Goal: Information Seeking & Learning: Learn about a topic

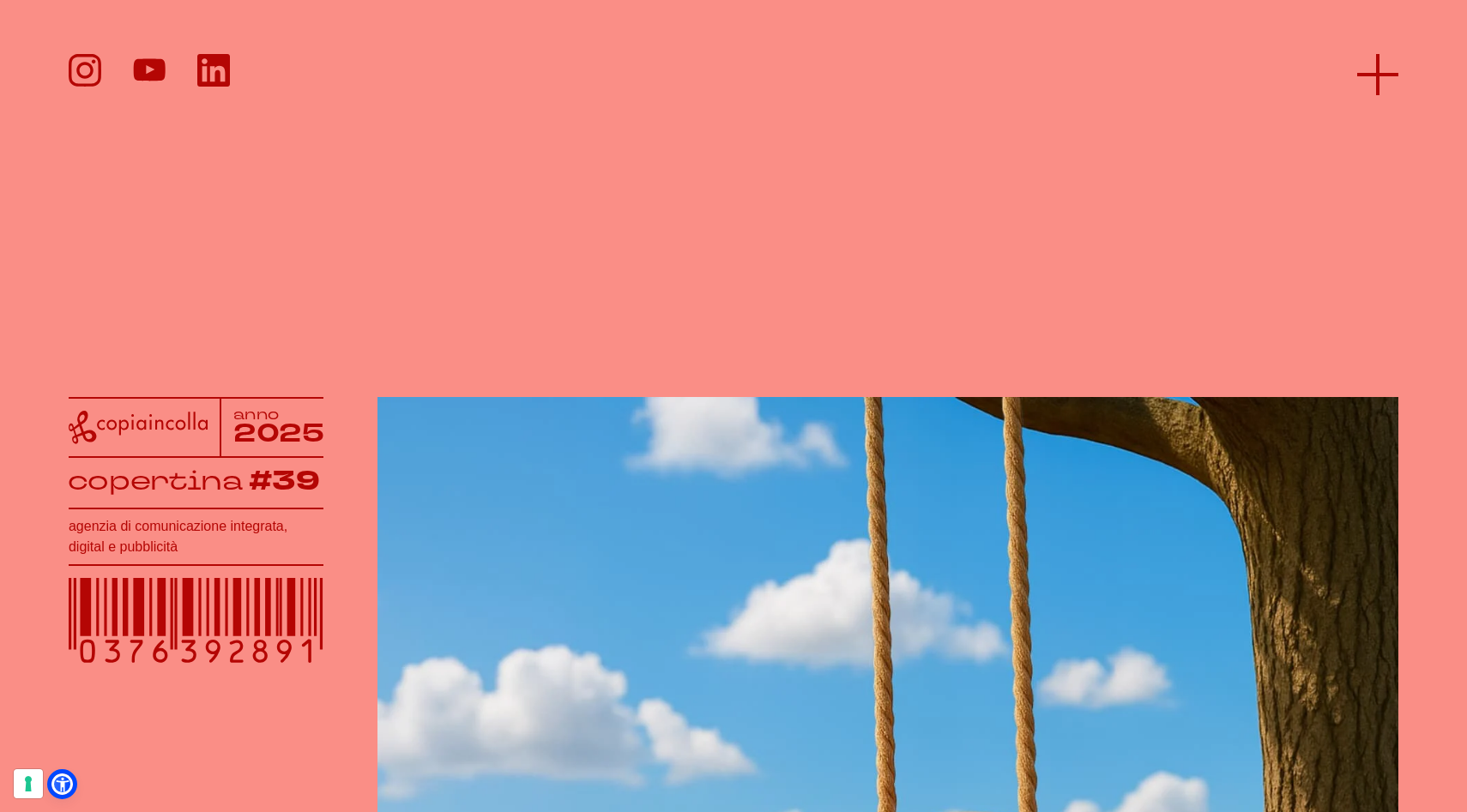
click at [1380, 58] on icon at bounding box center [1378, 74] width 41 height 41
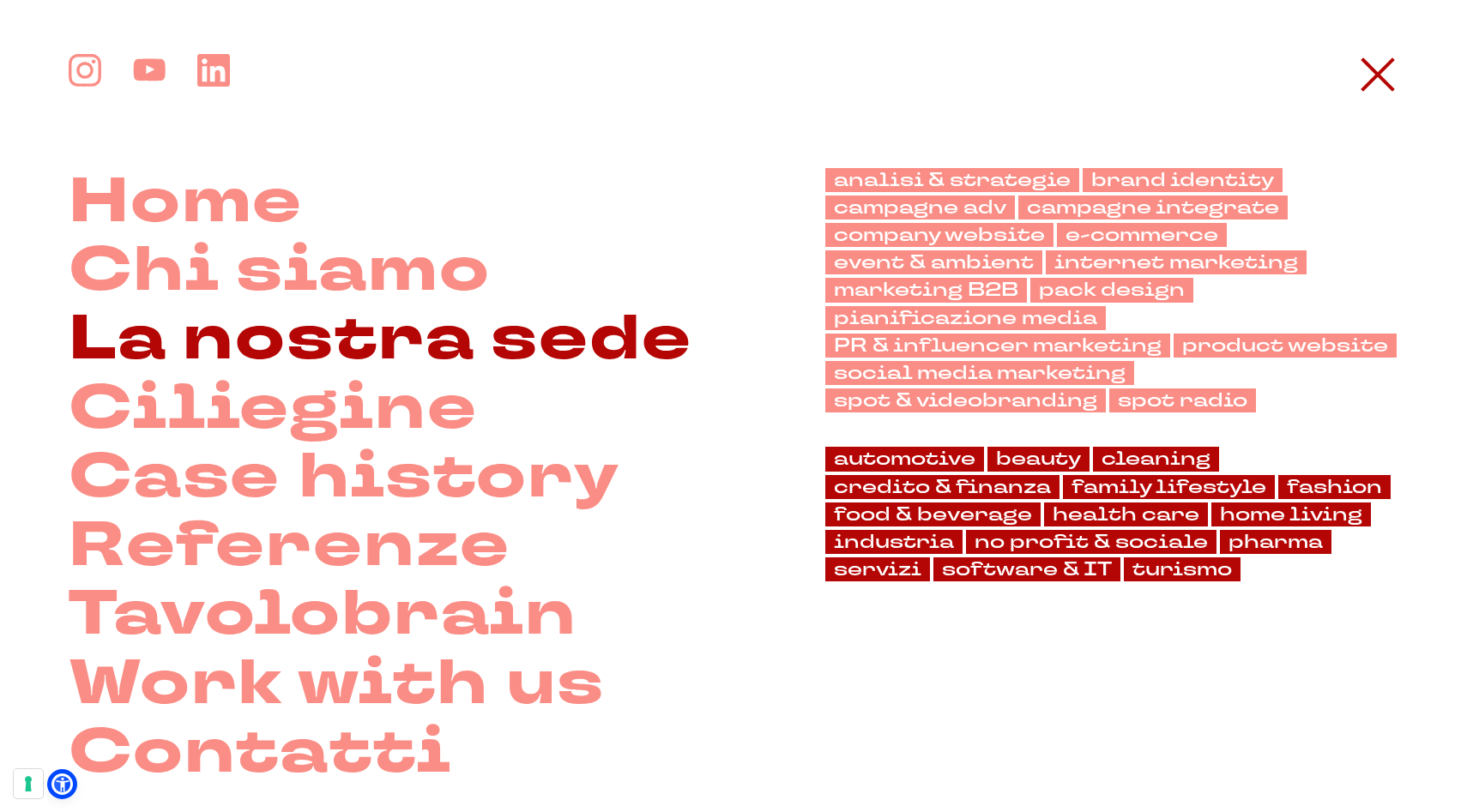
click at [249, 346] on link "La nostra sede" at bounding box center [380, 339] width 624 height 68
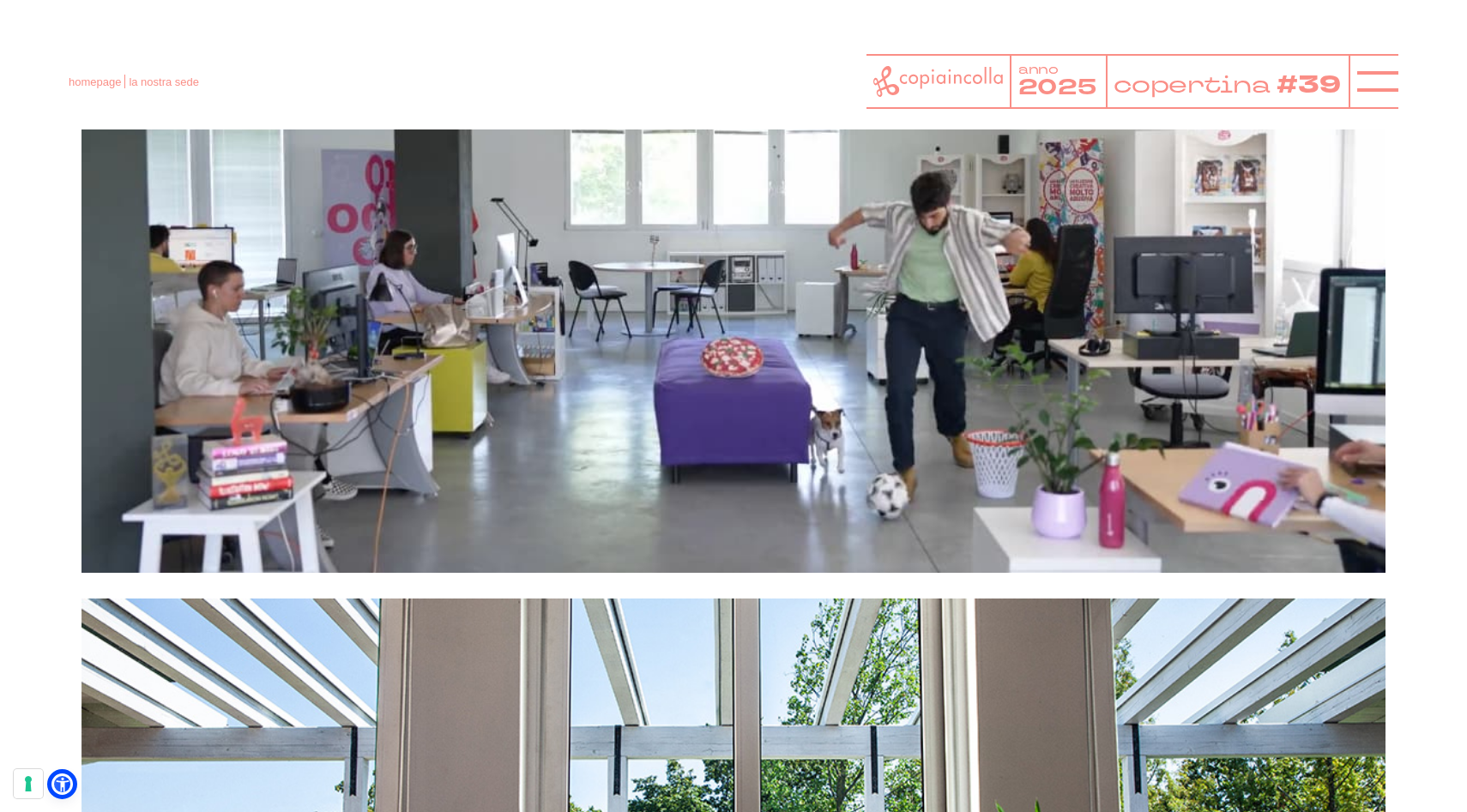
scroll to position [6887, 0]
click at [1373, 73] on icon at bounding box center [1378, 81] width 41 height 41
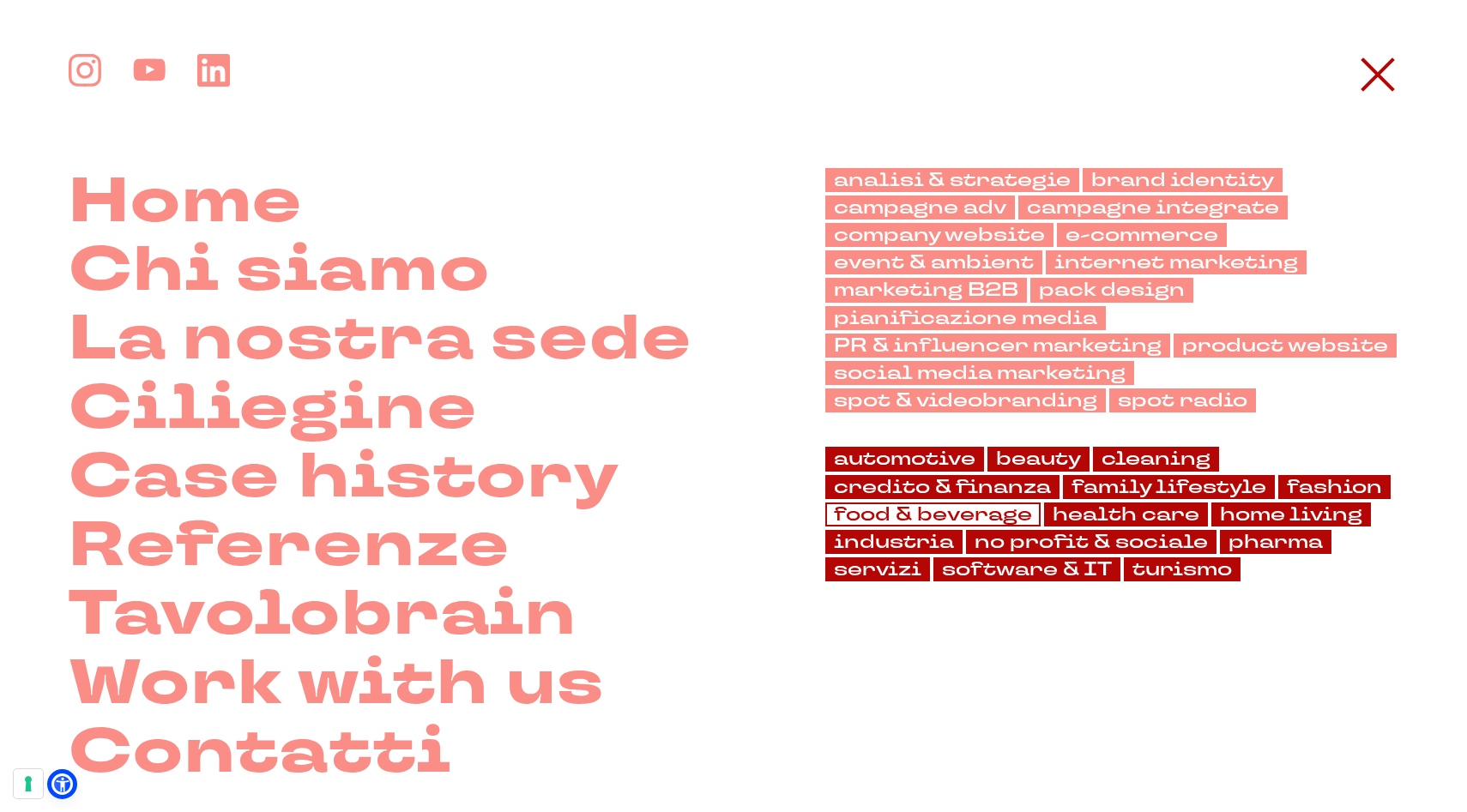
click at [961, 513] on link "food & beverage" at bounding box center [933, 514] width 215 height 24
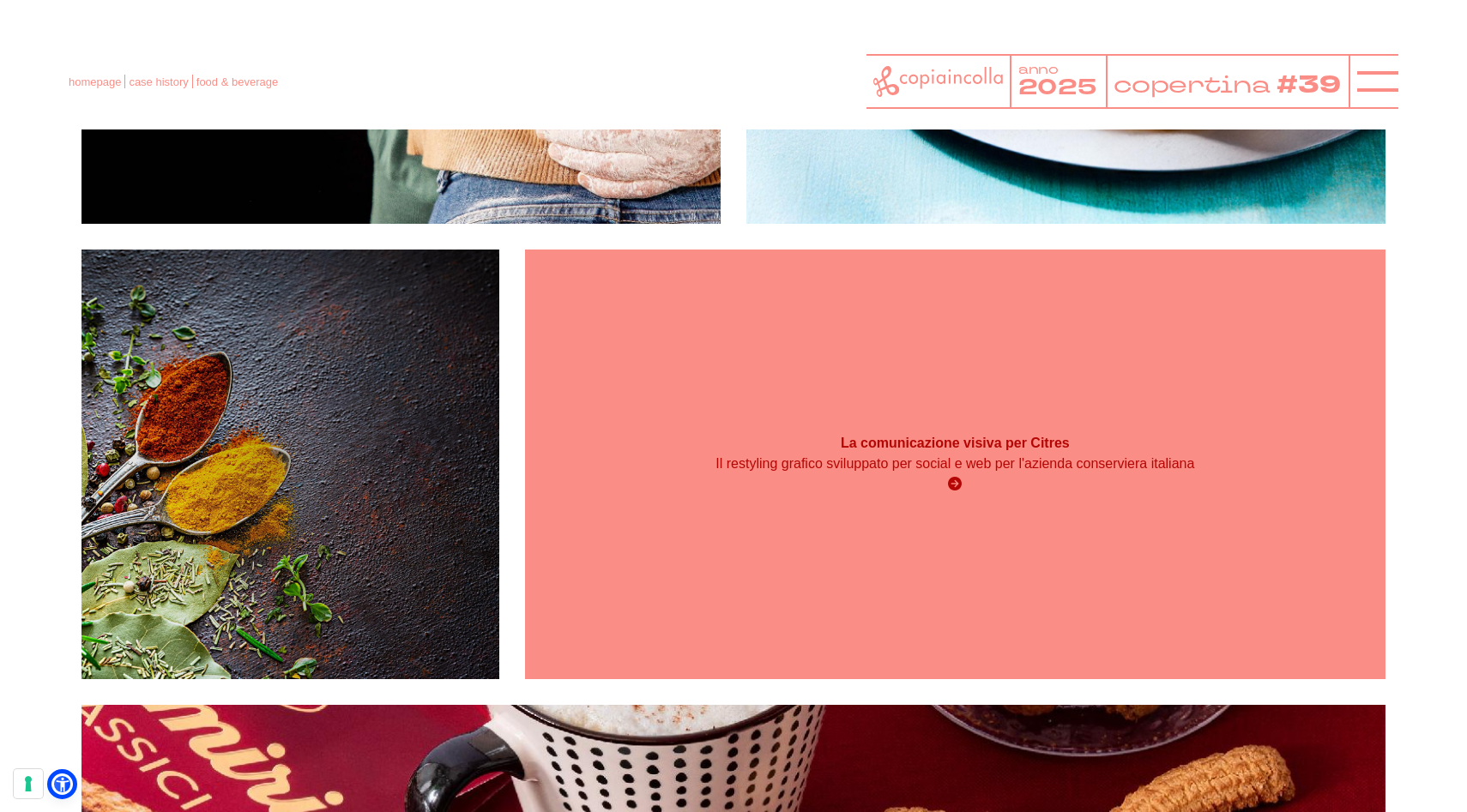
scroll to position [1264, 0]
click at [849, 454] on p "Il restyling grafico sviluppato per social e web per l'azienda conserviera ital…" at bounding box center [955, 464] width 517 height 20
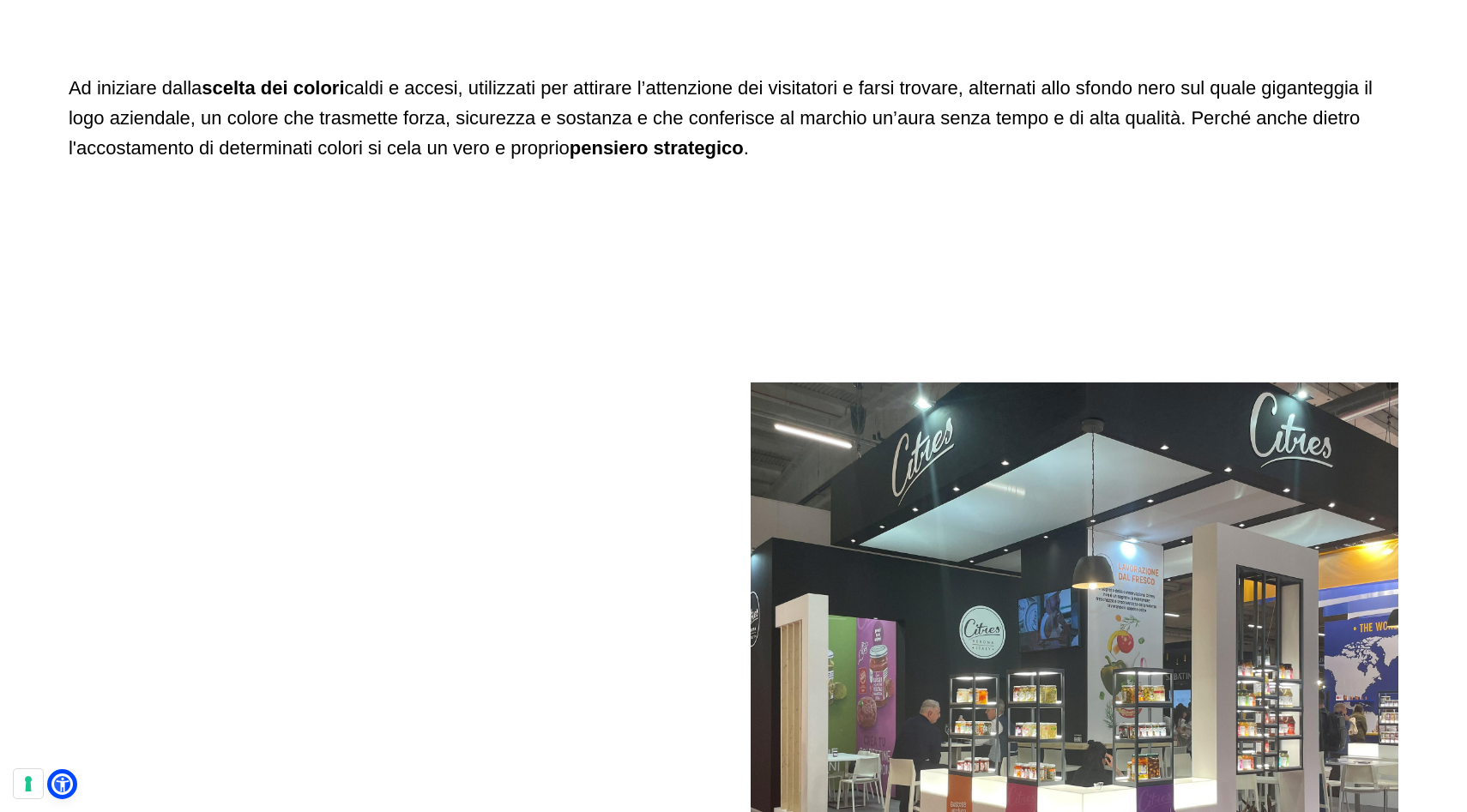
scroll to position [7811, 0]
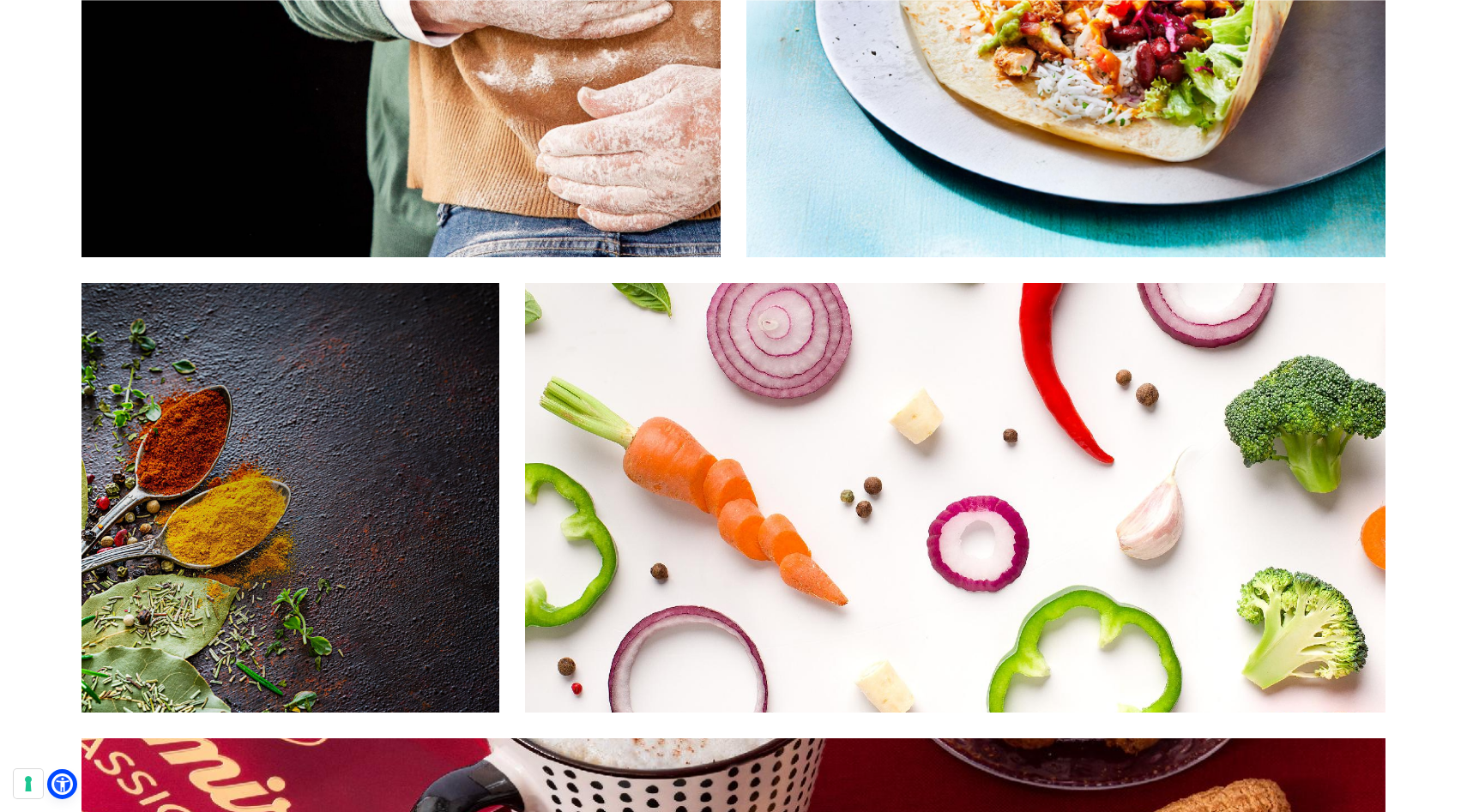
scroll to position [1264, 0]
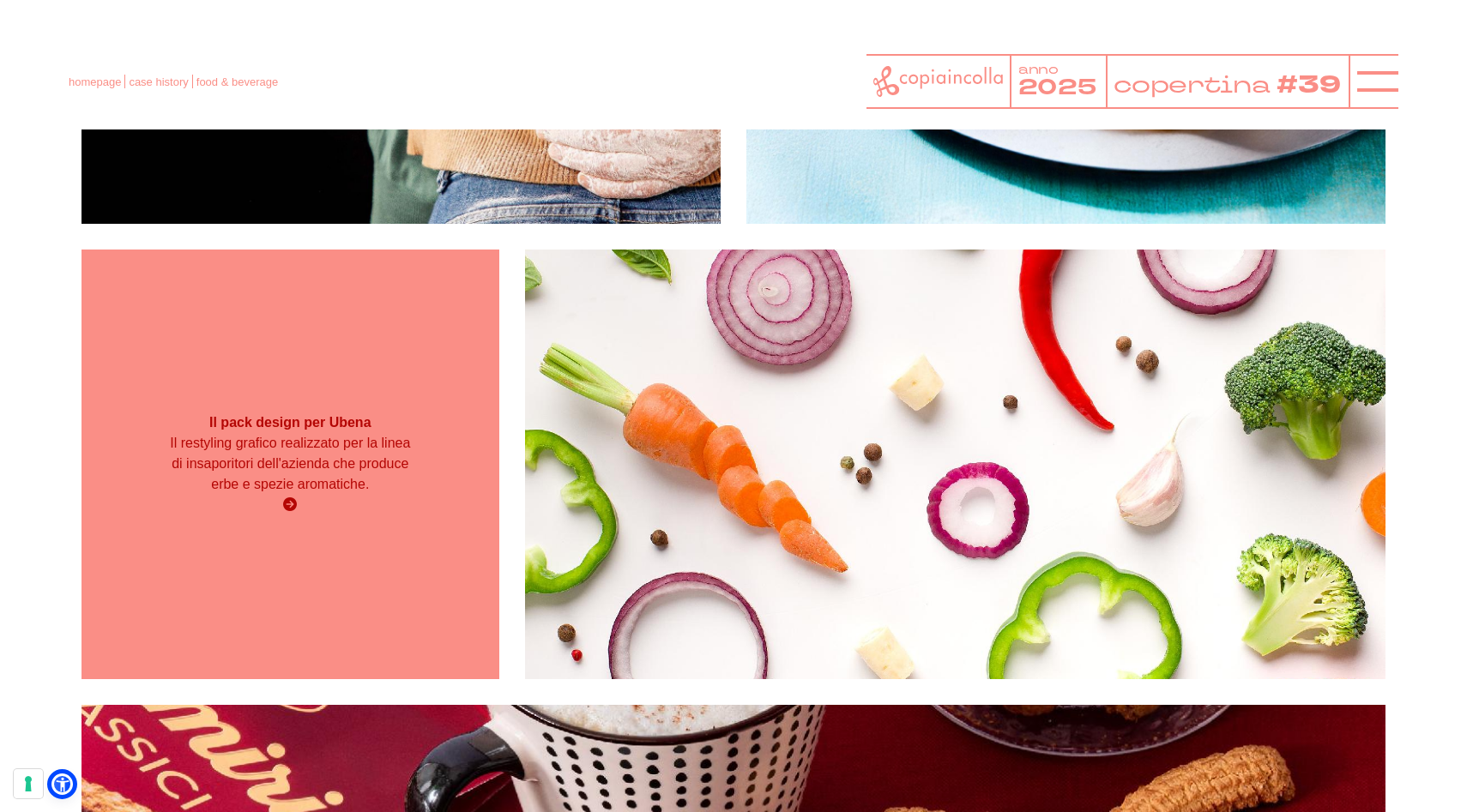
click at [241, 423] on strong "Il pack design per Ubena" at bounding box center [290, 422] width 162 height 14
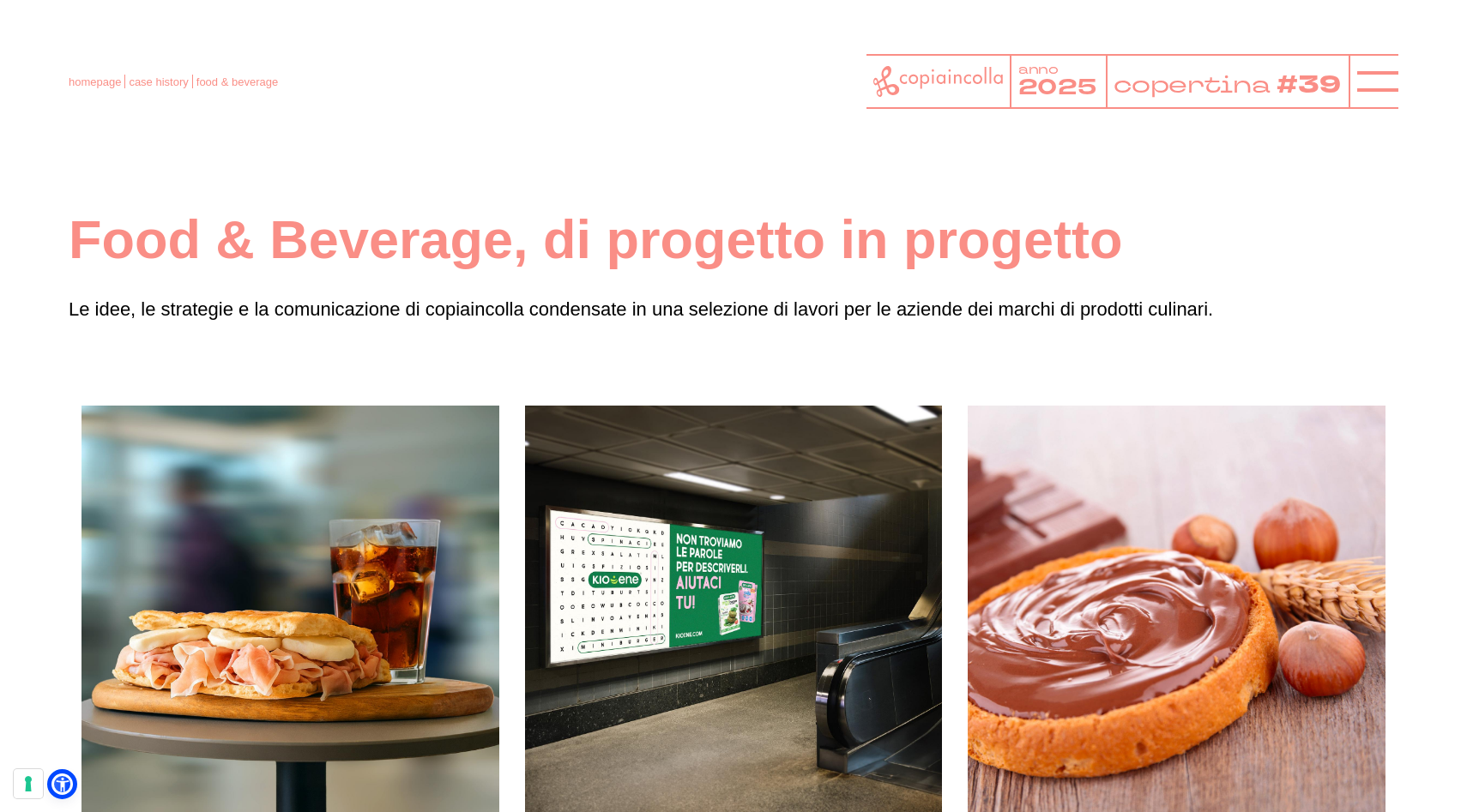
drag, startPoint x: 792, startPoint y: 216, endPoint x: 215, endPoint y: -137, distance: 676.4
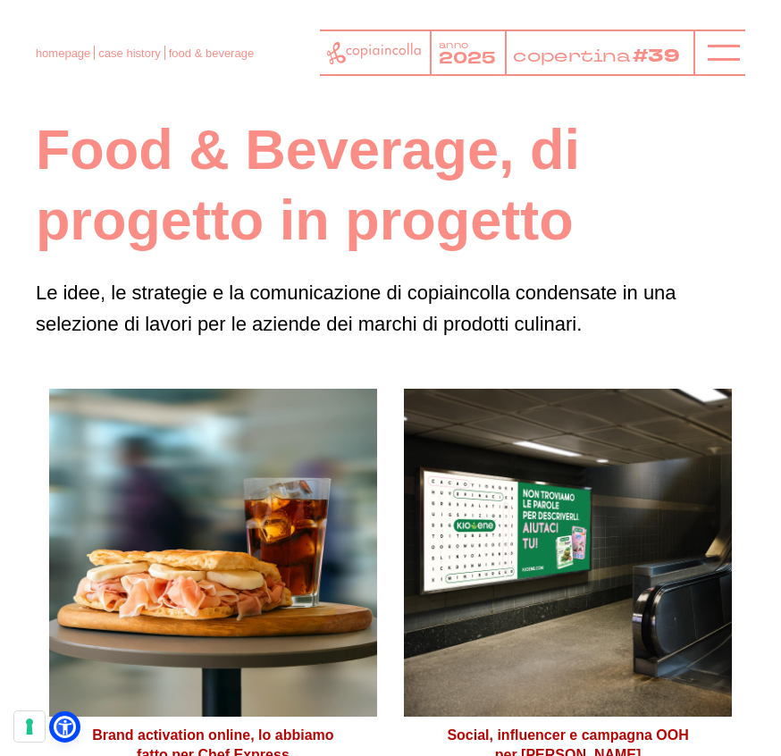
click at [576, 212] on h1 "Food & Beverage, di progetto in progetto" at bounding box center [391, 184] width 710 height 141
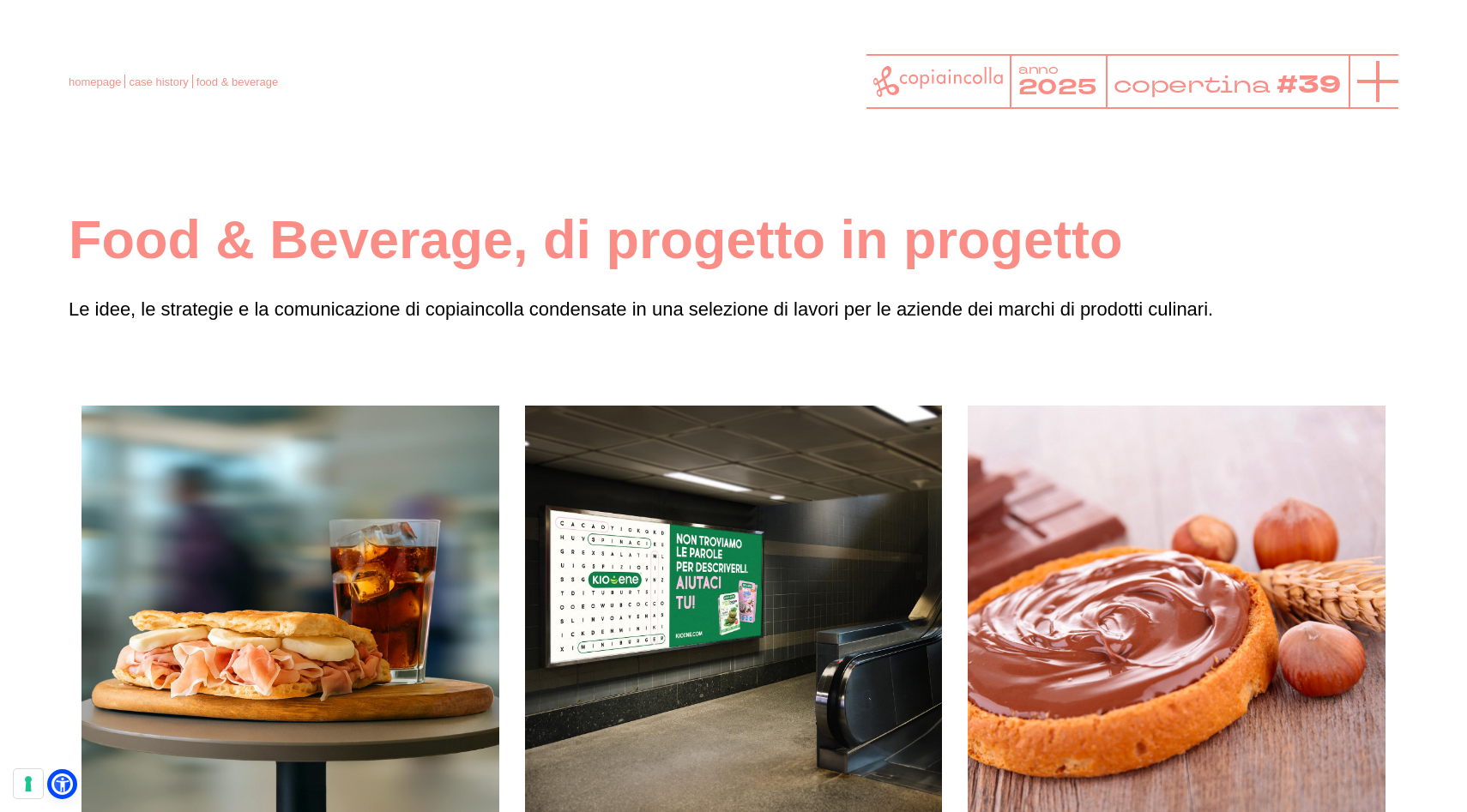
click at [1376, 84] on icon at bounding box center [1378, 81] width 41 height 41
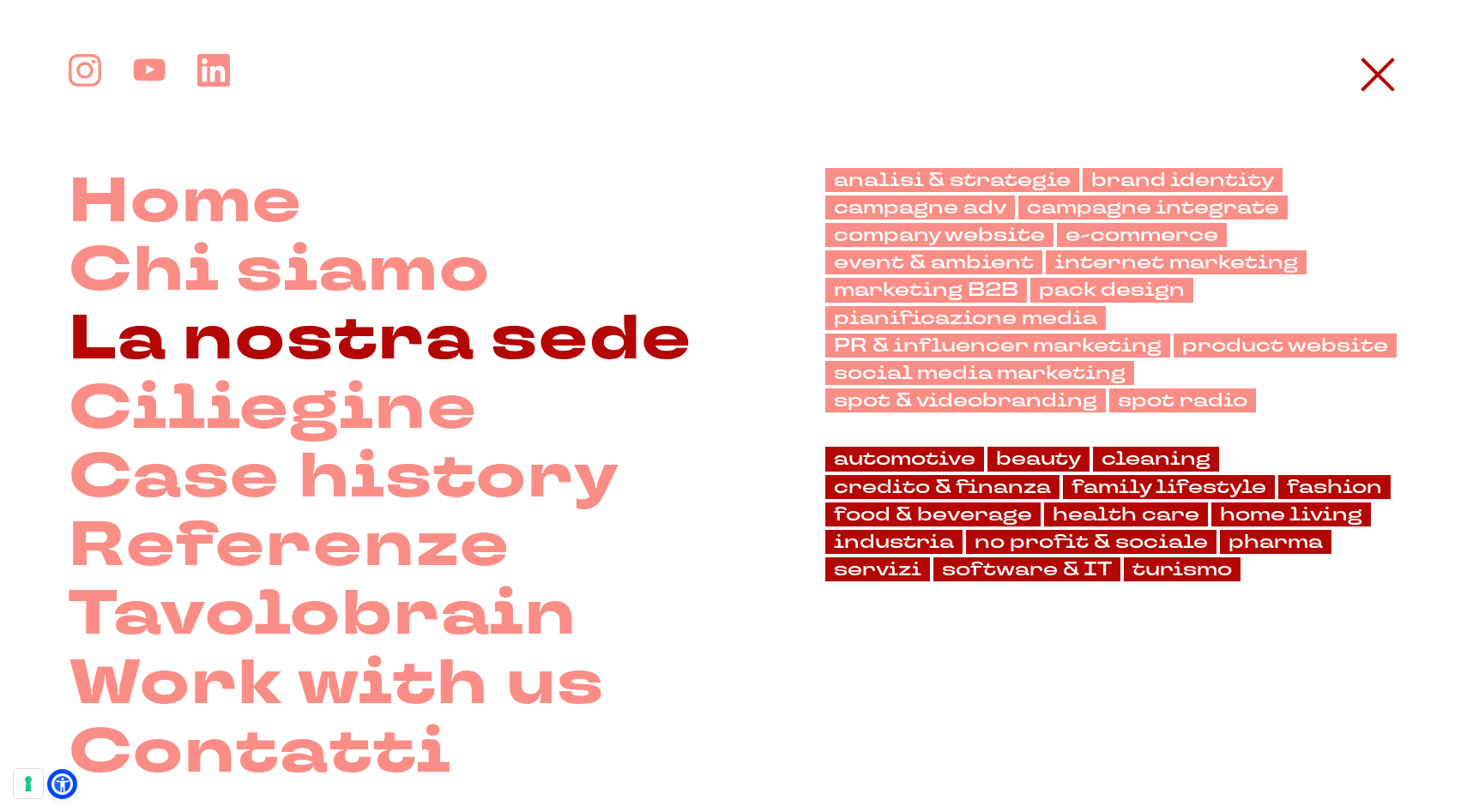
click at [615, 351] on link "La nostra sede" at bounding box center [380, 339] width 624 height 68
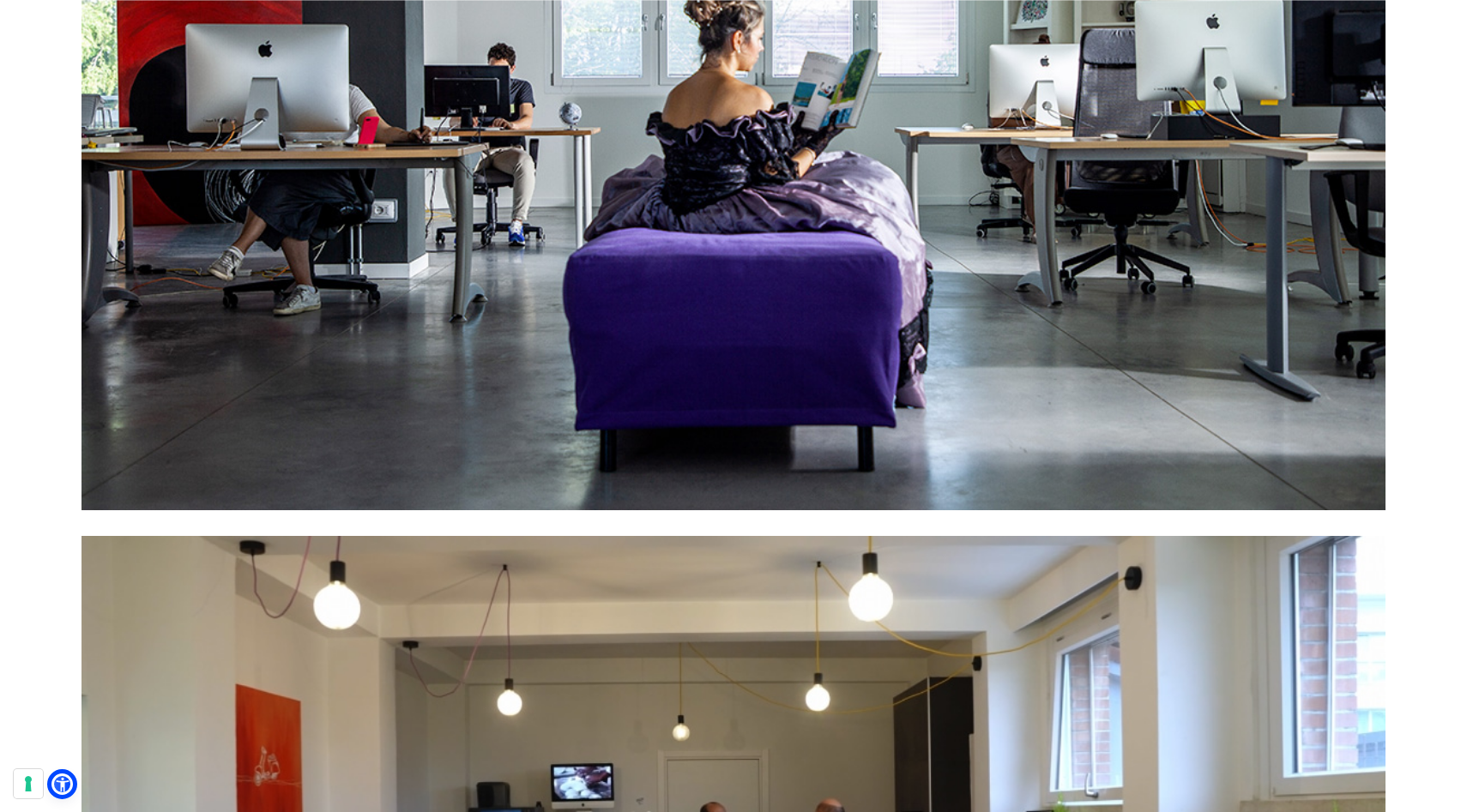
scroll to position [2663, 0]
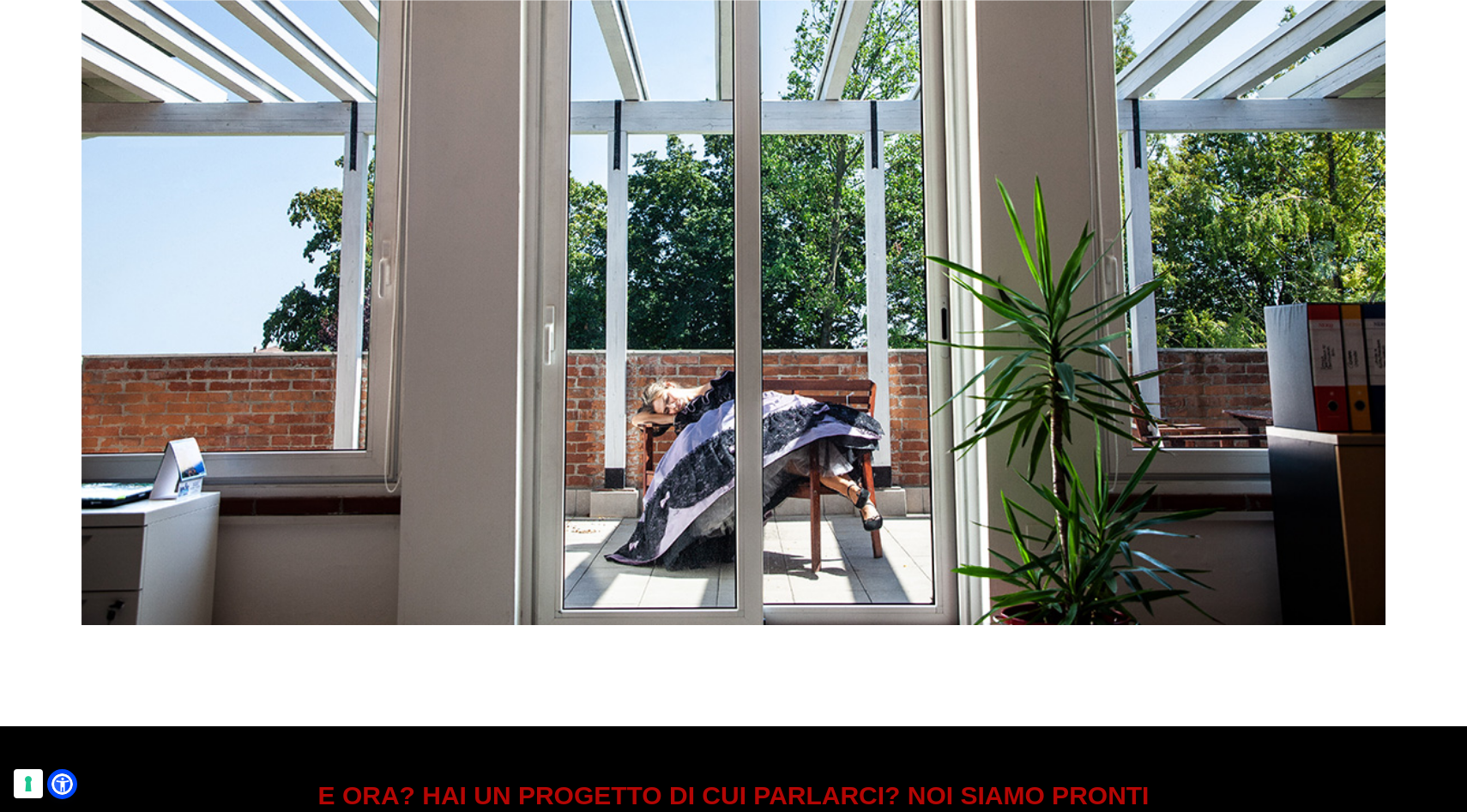
scroll to position [7513, 0]
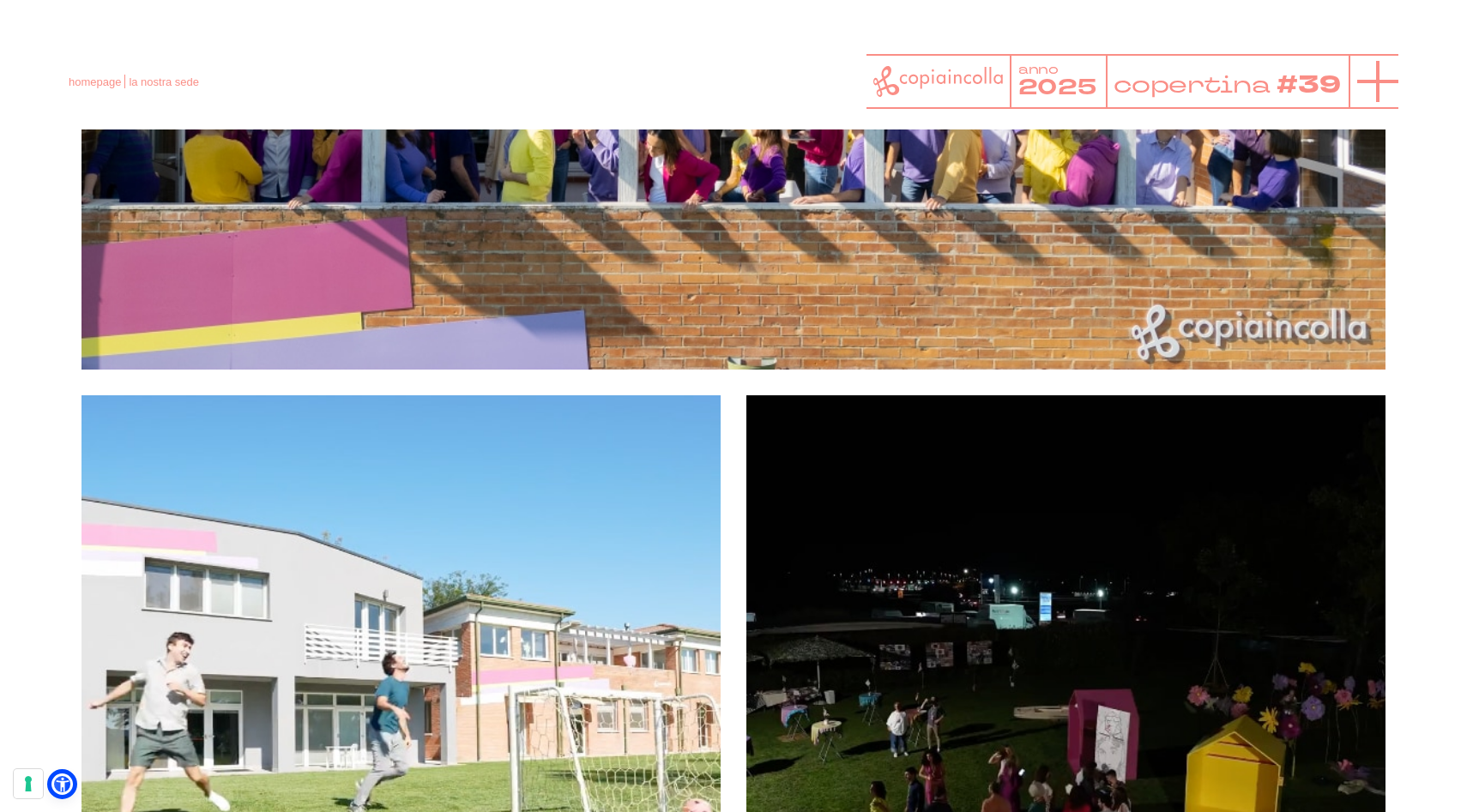
click at [1378, 90] on line at bounding box center [1378, 81] width 0 height 41
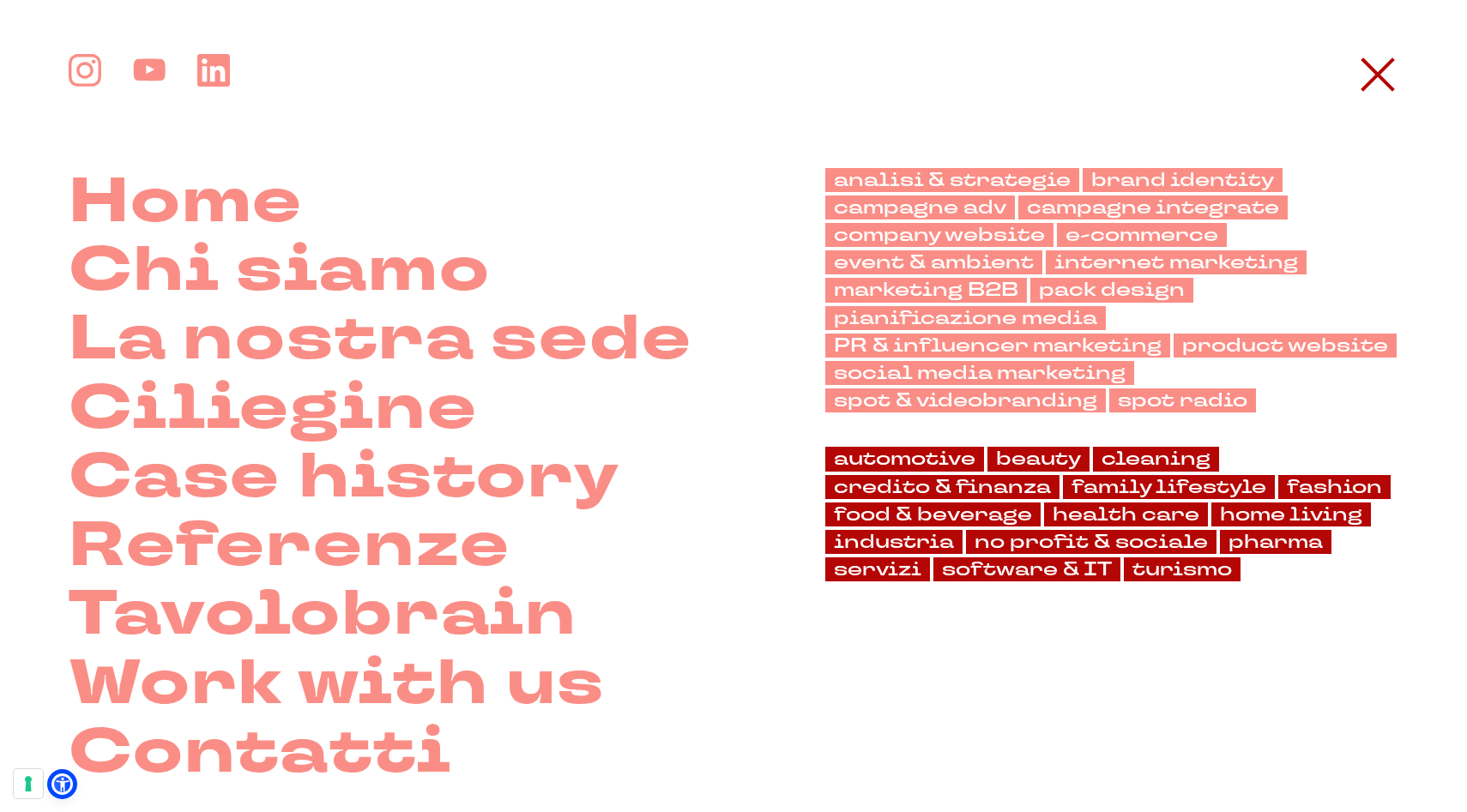
scroll to position [1442, 0]
click at [1239, 537] on link "pharma" at bounding box center [1276, 541] width 111 height 24
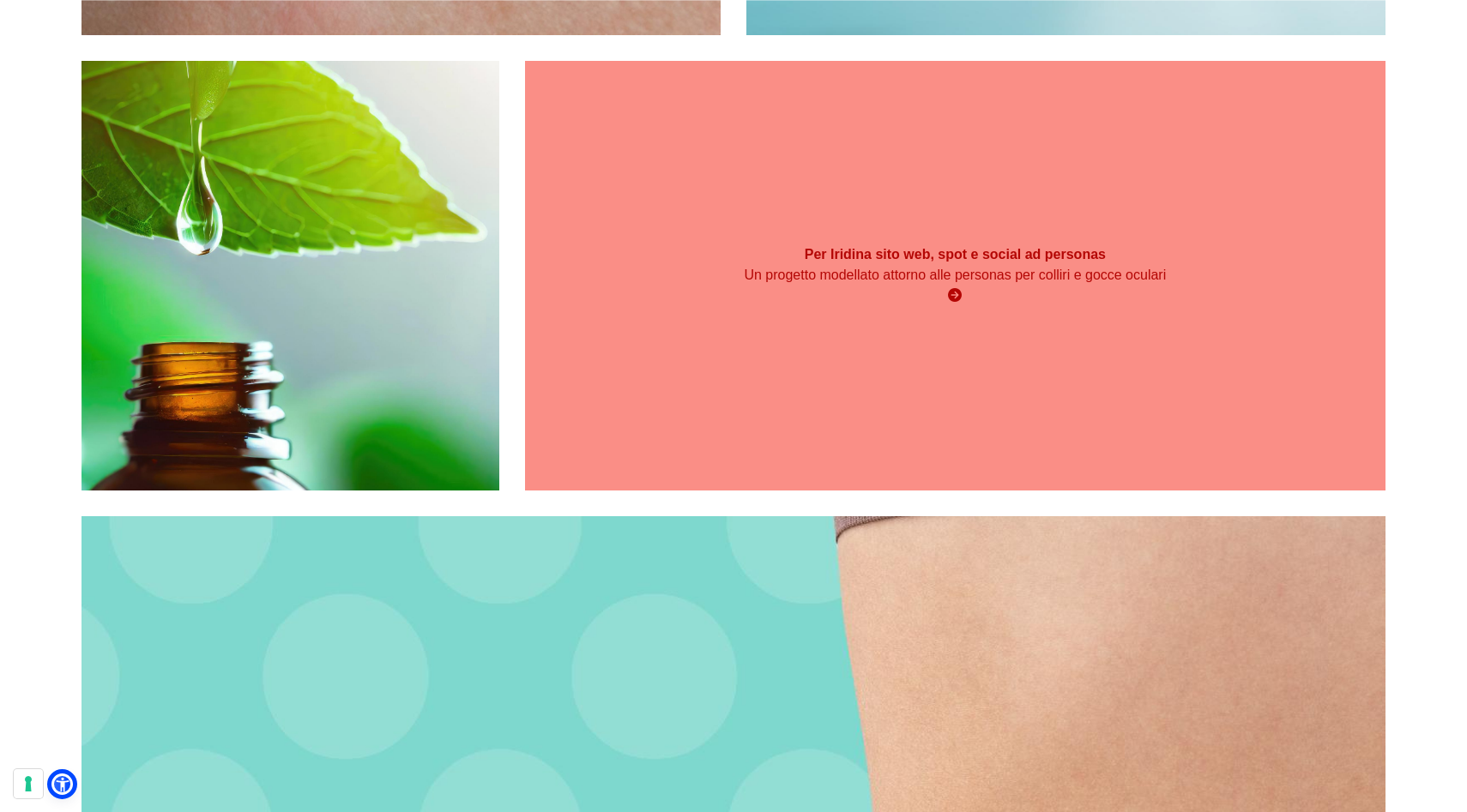
scroll to position [1454, 0]
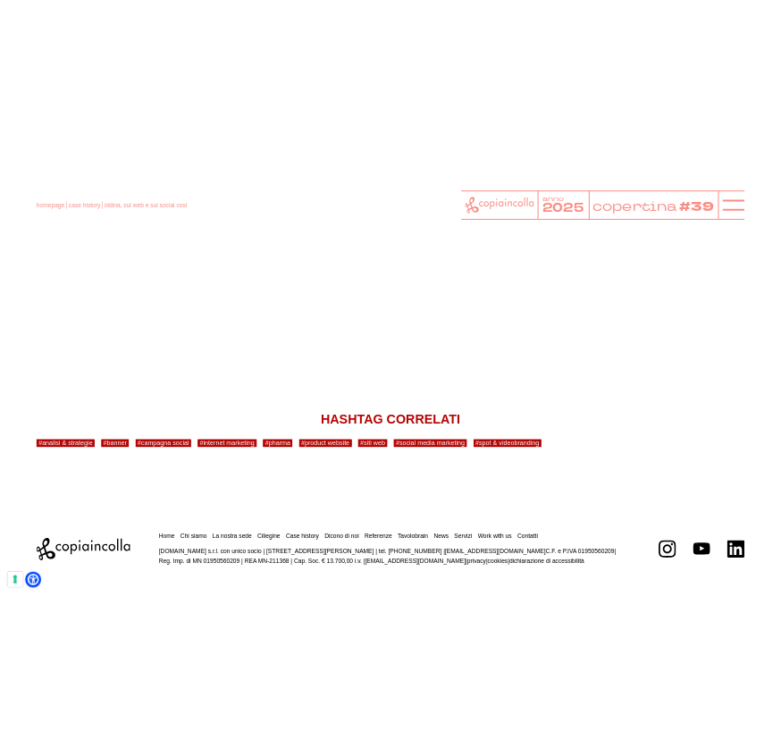
scroll to position [6649, 0]
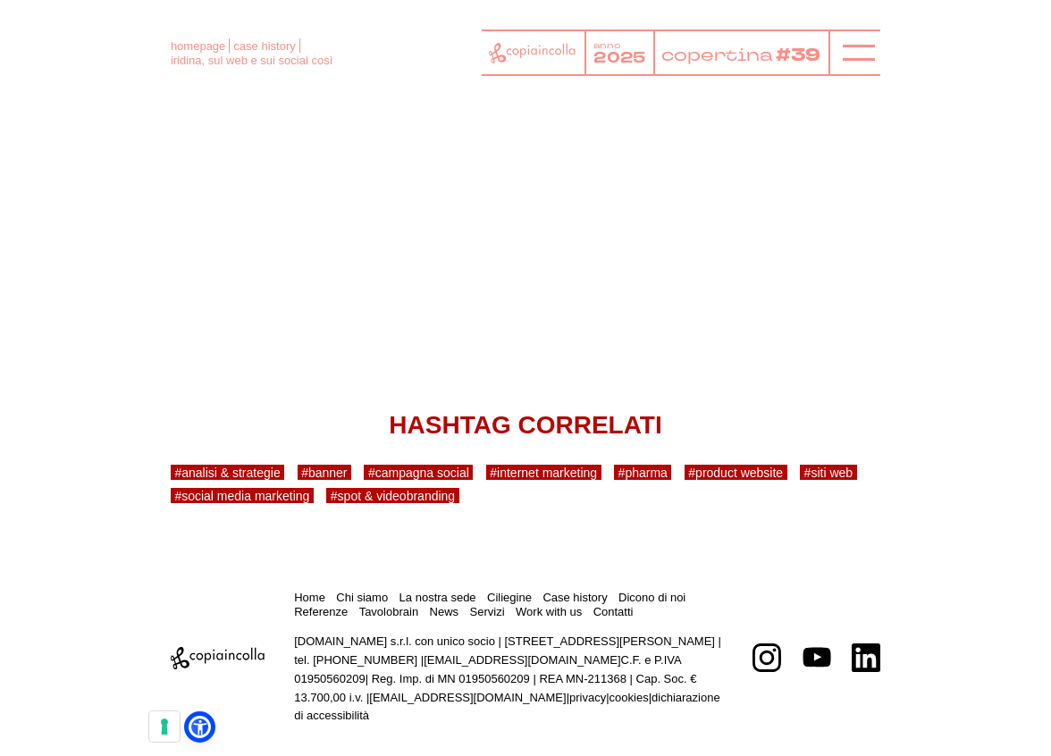
scroll to position [6102, 0]
